Goal: Task Accomplishment & Management: Manage account settings

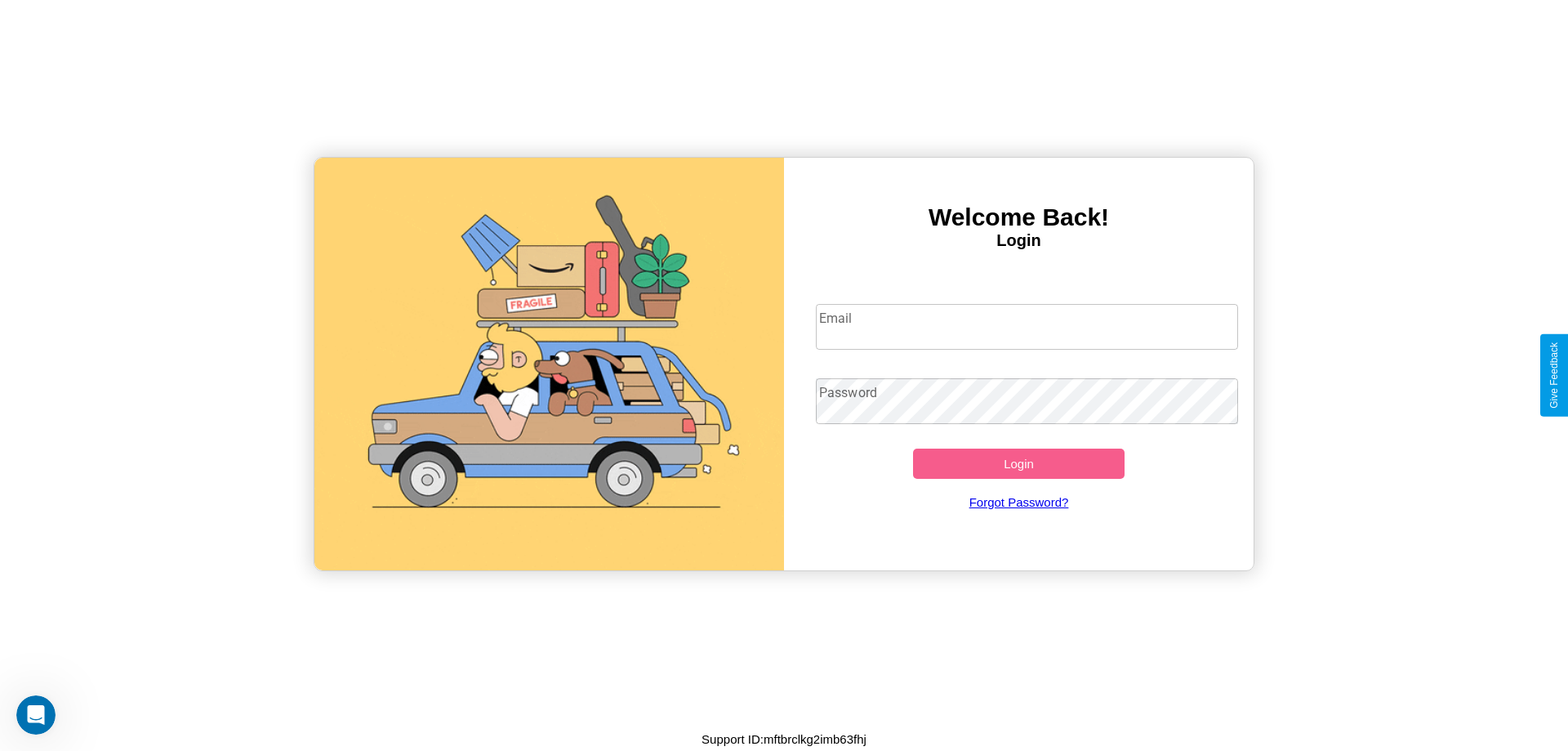
click at [1026, 326] on input "Email" at bounding box center [1026, 327] width 423 height 46
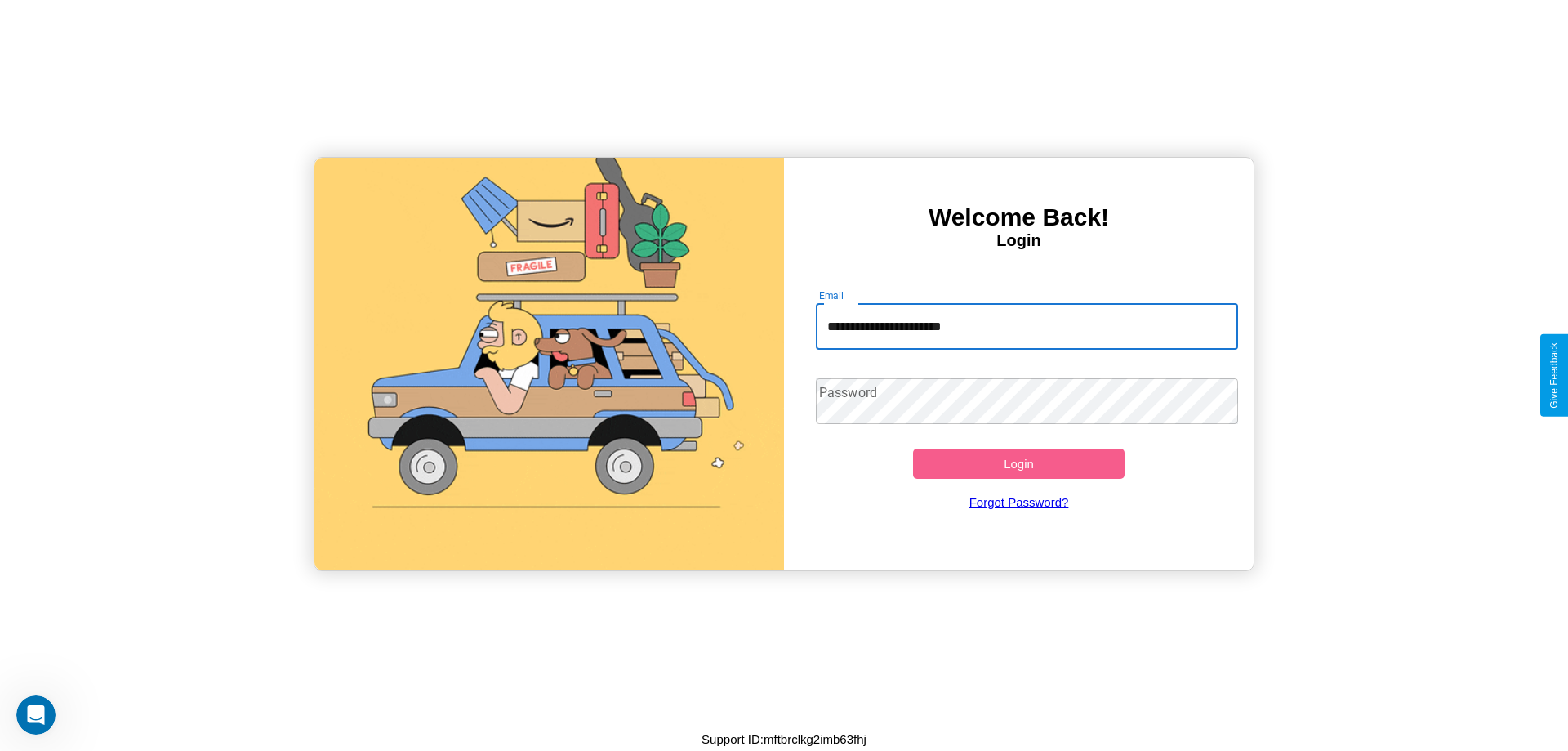
type input "**********"
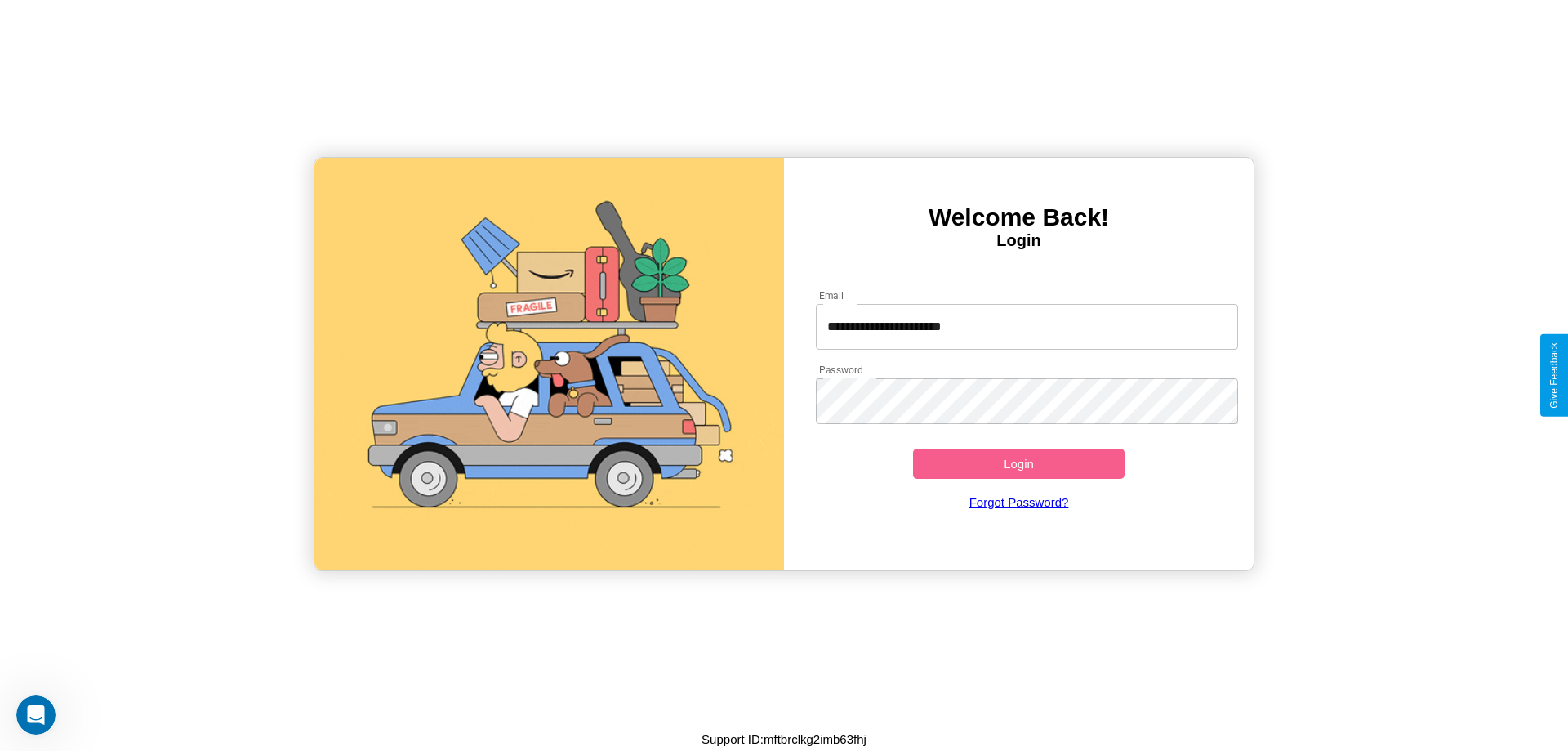
click at [1018, 463] on button "Login" at bounding box center [1018, 463] width 212 height 30
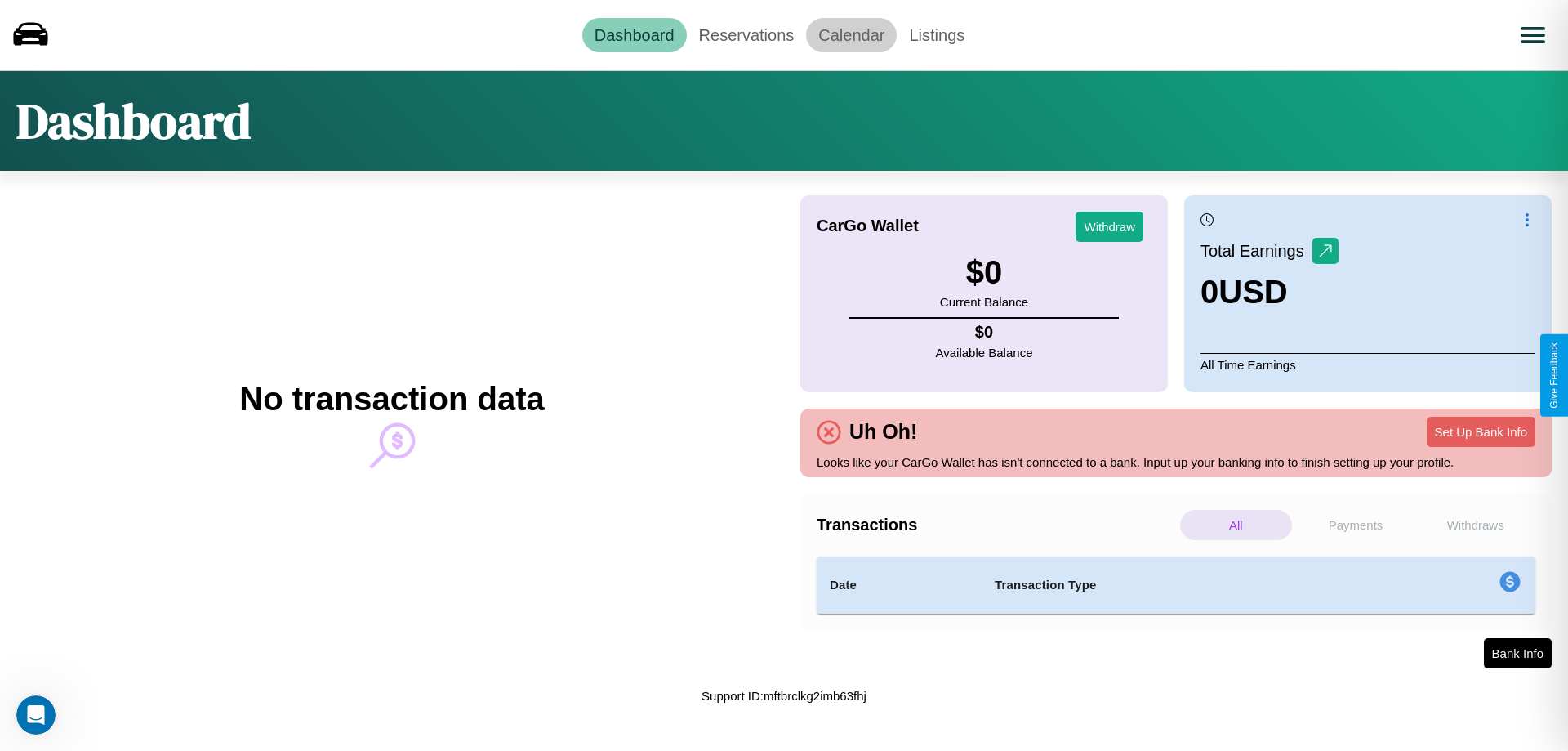
click at [851, 35] on link "Calendar" at bounding box center [851, 35] width 90 height 35
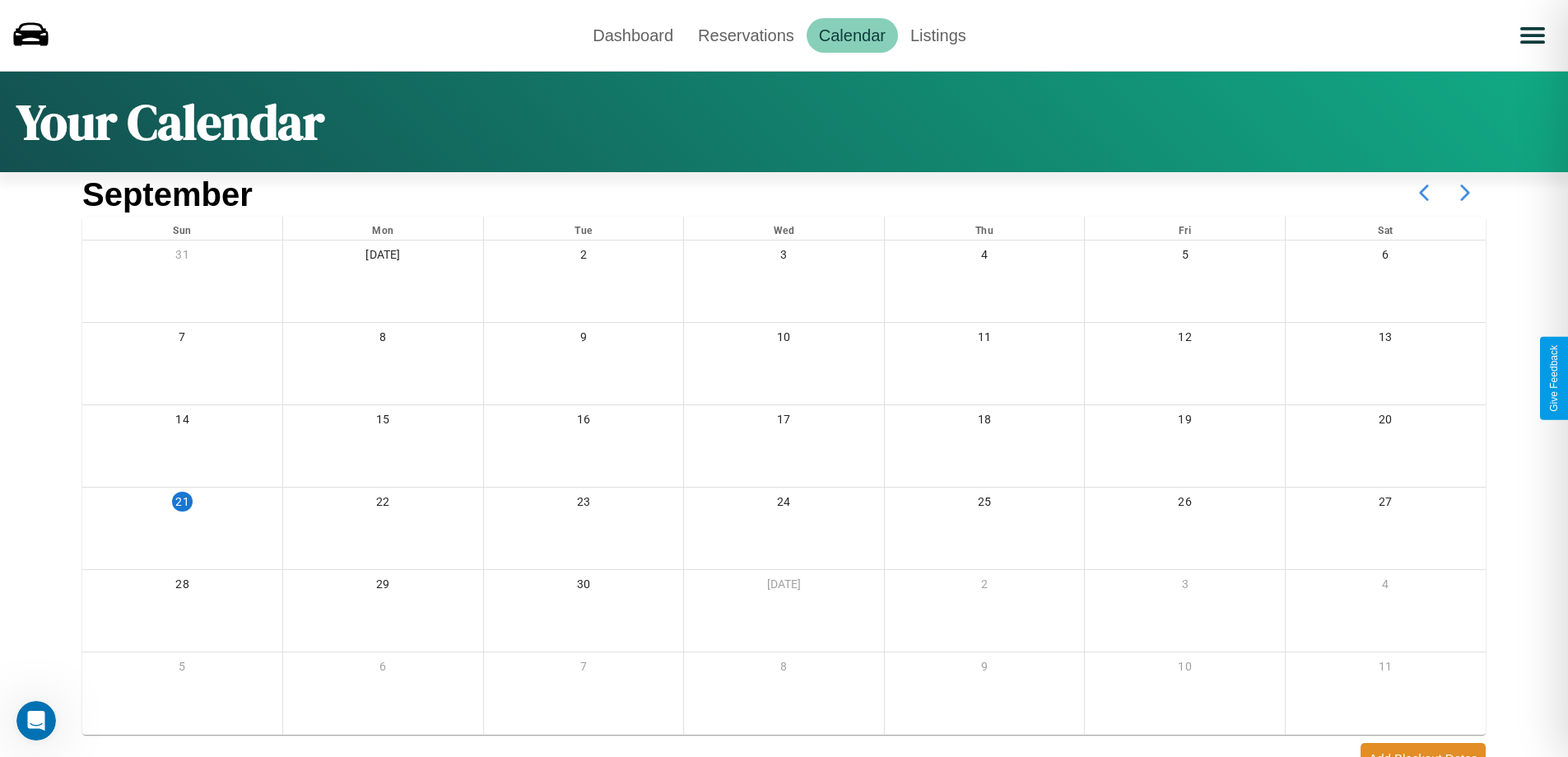
click at [1465, 193] on icon at bounding box center [1465, 192] width 41 height 41
click at [746, 35] on link "Reservations" at bounding box center [746, 35] width 121 height 35
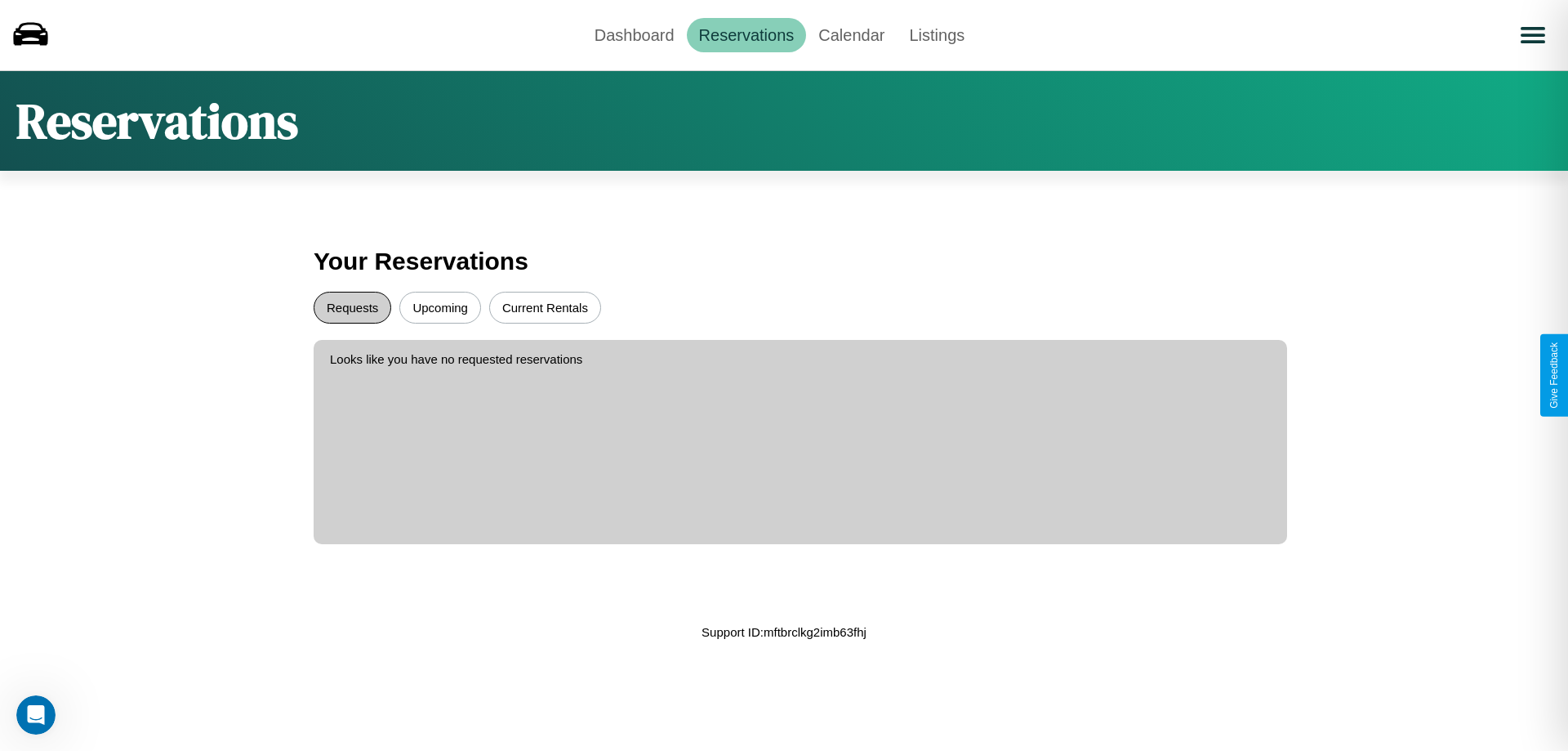
click at [352, 307] on button "Requests" at bounding box center [353, 308] width 78 height 32
click at [545, 307] on button "Current Rentals" at bounding box center [545, 308] width 112 height 32
